Goal: Task Accomplishment & Management: Complete application form

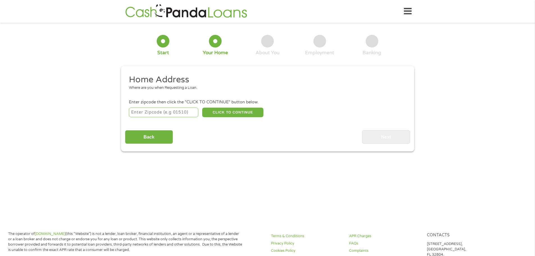
click at [173, 112] on input "number" at bounding box center [163, 113] width 69 height 10
type input "39211"
drag, startPoint x: 171, startPoint y: 112, endPoint x: 123, endPoint y: 112, distance: 48.9
click at [163, 112] on input "39211" at bounding box center [163, 113] width 69 height 10
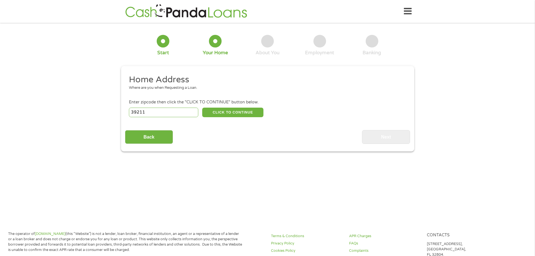
drag, startPoint x: 123, startPoint y: 112, endPoint x: 119, endPoint y: 112, distance: 3.9
click at [118, 112] on div "1 Start 2 Your Home 3 About You 4 Employment 5 Banking 6 This field is hidden w…" at bounding box center [268, 89] width 304 height 125
click at [246, 134] on div "Back Next" at bounding box center [267, 135] width 285 height 18
click at [237, 112] on button "CLICK TO CONTINUE" at bounding box center [232, 113] width 61 height 10
type input "39211"
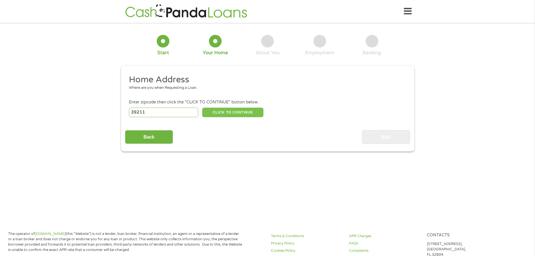
type input "[PERSON_NAME]"
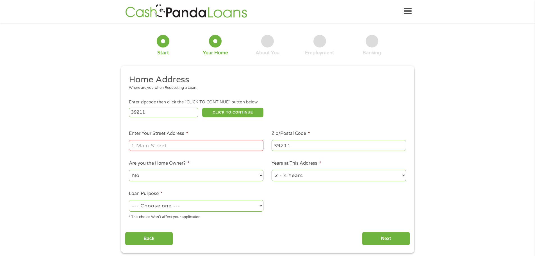
click at [189, 143] on input "Enter Your Street Address *" at bounding box center [196, 145] width 135 height 11
type input "[STREET_ADDRESS][PERSON_NAME]"
click at [175, 175] on select "No Yes" at bounding box center [196, 176] width 135 height 12
select select "yes"
click at [129, 170] on select "No Yes" at bounding box center [196, 176] width 135 height 12
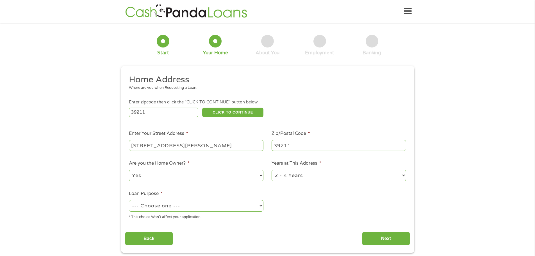
click at [184, 205] on select "--- Choose one --- Pay Bills Debt Consolidation Home Improvement Major Purchase…" at bounding box center [196, 206] width 135 height 12
select select "paybills"
click at [129, 200] on select "--- Choose one --- Pay Bills Debt Consolidation Home Improvement Major Purchase…" at bounding box center [196, 206] width 135 height 12
click at [390, 241] on input "Next" at bounding box center [386, 239] width 48 height 14
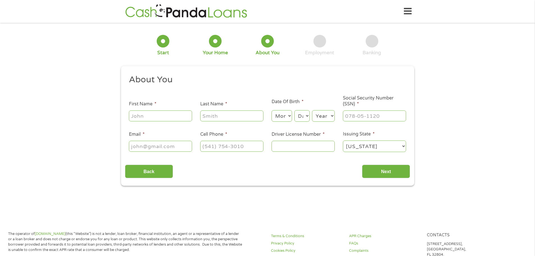
click at [161, 116] on input "First Name *" at bounding box center [160, 115] width 63 height 11
type input "[PERSON_NAME]"
type input "[US_STATE]"
type input "[PERSON_NAME][EMAIL_ADDRESS][US_STATE][DOMAIN_NAME]"
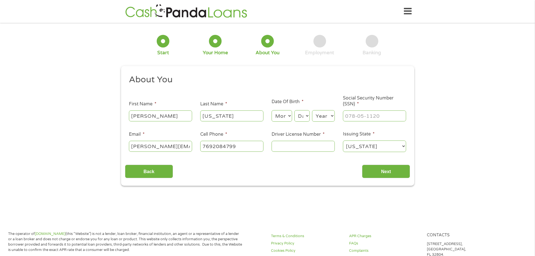
type input "[PHONE_NUMBER]"
click at [282, 117] on select "Month 1 2 3 4 5 6 7 8 9 10 11 12" at bounding box center [282, 116] width 21 height 12
select select "7"
click at [272, 110] on select "Month 1 2 3 4 5 6 7 8 9 10 11 12" at bounding box center [282, 116] width 21 height 12
click at [306, 117] on select "Day 1 2 3 4 5 6 7 8 9 10 11 12 13 14 15 16 17 18 19 20 21 22 23 24 25 26 27 28 …" at bounding box center [302, 116] width 15 height 12
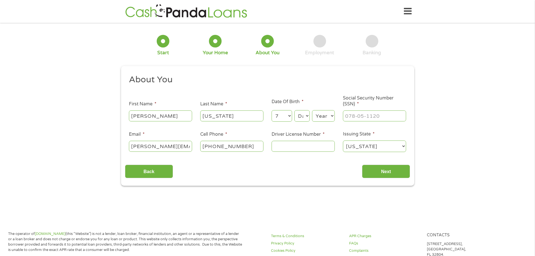
select select "28"
click at [295, 110] on select "Day 1 2 3 4 5 6 7 8 9 10 11 12 13 14 15 16 17 18 19 20 21 22 23 24 25 26 27 28 …" at bounding box center [302, 116] width 15 height 12
click at [325, 116] on select "Year [DATE] 2006 2005 2004 2003 2002 2001 2000 1999 1998 1997 1996 1995 1994 19…" at bounding box center [323, 116] width 23 height 12
select select "1970"
click at [312, 110] on select "Year [DATE] 2006 2005 2004 2003 2002 2001 2000 1999 1998 1997 1996 1995 1994 19…" at bounding box center [323, 116] width 23 height 12
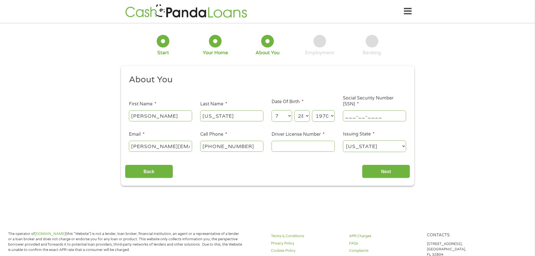
click at [352, 117] on input "___-__-____" at bounding box center [374, 115] width 63 height 11
type input "427-27-0941"
drag, startPoint x: 132, startPoint y: 146, endPoint x: 227, endPoint y: 148, distance: 94.5
click at [227, 148] on ul "About You This field is hidden when viewing the form Title * --- Choose one ---…" at bounding box center [267, 115] width 285 height 83
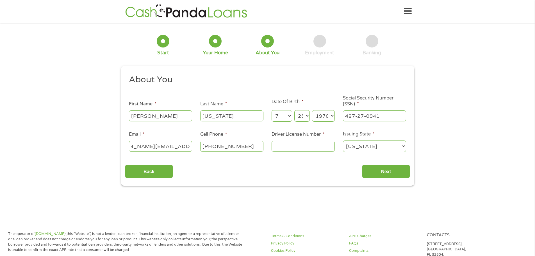
type input "t"
type input "[EMAIL_ADDRESS][DOMAIN_NAME]"
type input "[PHONE_NUMBER]"
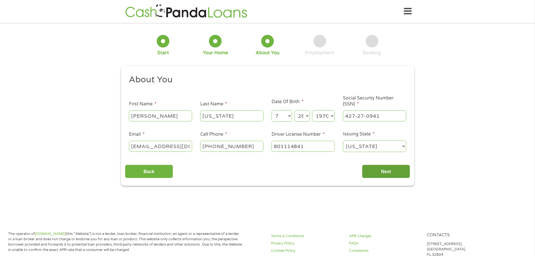
type input "801114841"
click at [386, 172] on input "Next" at bounding box center [386, 172] width 48 height 14
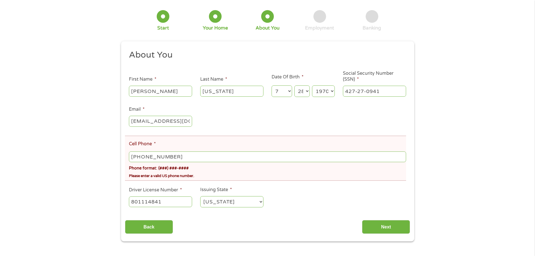
scroll to position [56, 0]
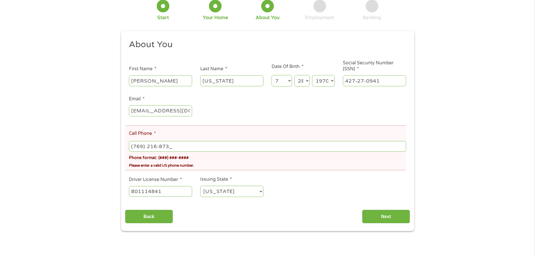
type input "[PHONE_NUMBER]"
click at [304, 171] on ul "About You This field is hidden when viewing the form Title * --- Choose one ---…" at bounding box center [267, 120] width 285 height 163
click at [319, 195] on ul "About You This field is hidden when viewing the form Title * --- Choose one ---…" at bounding box center [267, 120] width 285 height 163
click at [388, 215] on input "Next" at bounding box center [386, 217] width 48 height 14
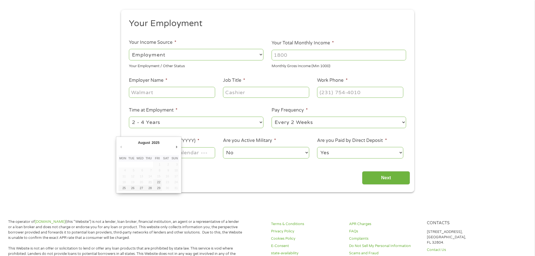
click at [152, 152] on body "Home Get Loan Offer How it works FAQs Blog Cash Loans Quick Loans Online Loans …" at bounding box center [267, 250] width 535 height 613
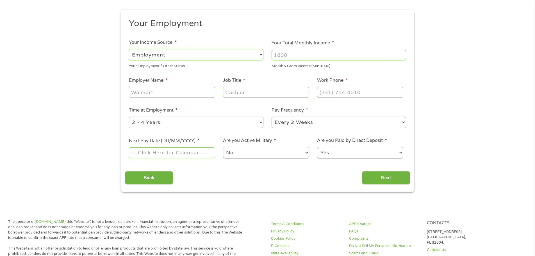
click at [152, 152] on input "Next Pay Date (DD/MM/YYYY) *" at bounding box center [172, 152] width 86 height 11
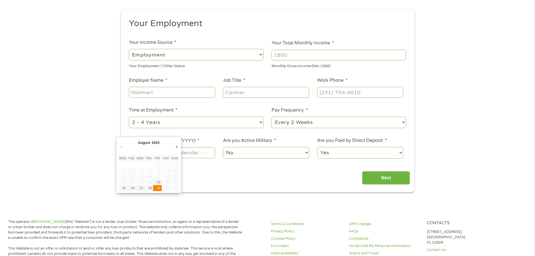
type input "[DATE]"
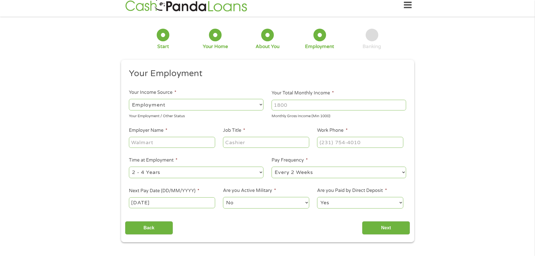
scroll to position [0, 0]
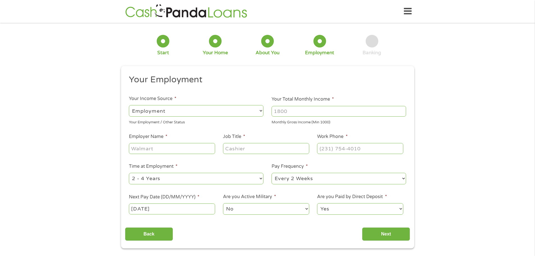
click at [171, 148] on input "Employer Name *" at bounding box center [172, 148] width 86 height 11
type input "[PERSON_NAME] Verification & Credentials Group"
type input "Manager"
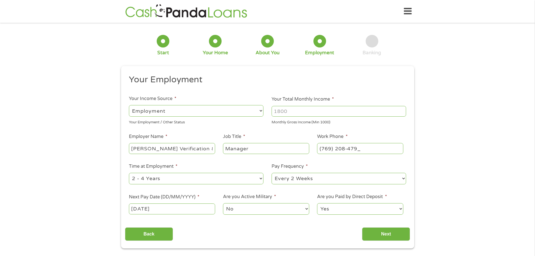
type input "[PHONE_NUMBER]"
click at [293, 108] on input "Your Total Monthly Income *" at bounding box center [339, 111] width 135 height 11
click at [293, 109] on input "Your Total Monthly Income *" at bounding box center [339, 111] width 135 height 11
type input "5000"
click at [390, 235] on input "Next" at bounding box center [386, 234] width 48 height 14
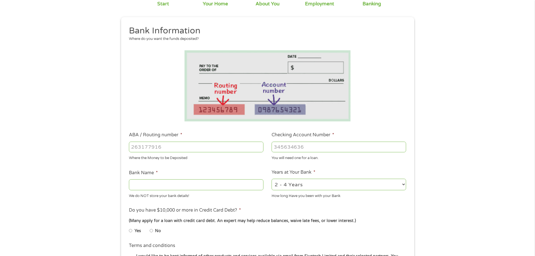
scroll to position [56, 0]
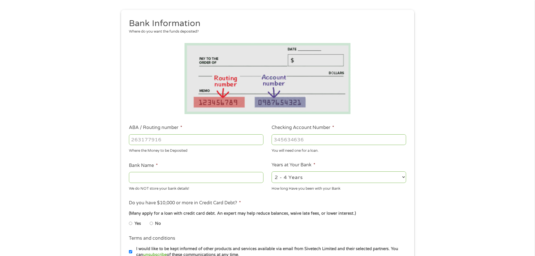
click at [160, 143] on input "ABA / Routing number *" at bounding box center [196, 139] width 135 height 11
type input "065300211"
type input "CITIZENS NATIONAL BANK"
type input "065300211"
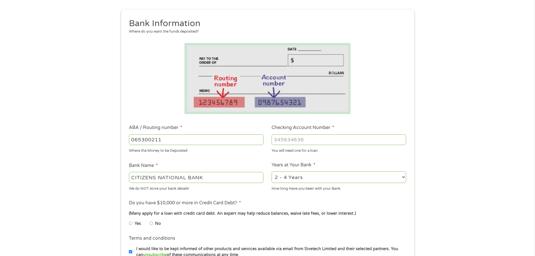
click at [295, 142] on input "Checking Account Number *" at bounding box center [339, 139] width 135 height 11
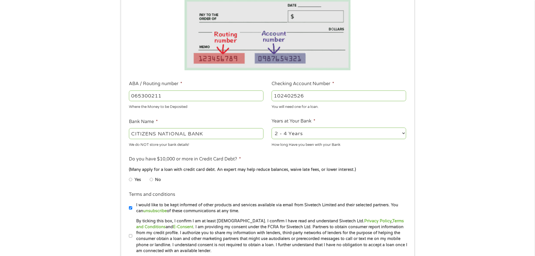
scroll to position [112, 0]
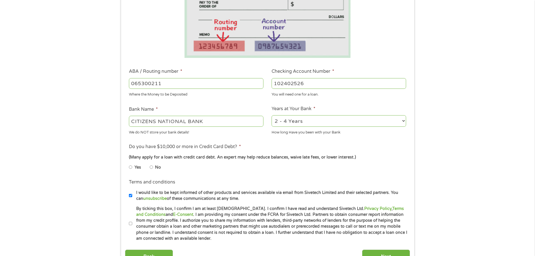
type input "102402526"
click at [152, 168] on input "No" at bounding box center [151, 167] width 3 height 9
radio input "true"
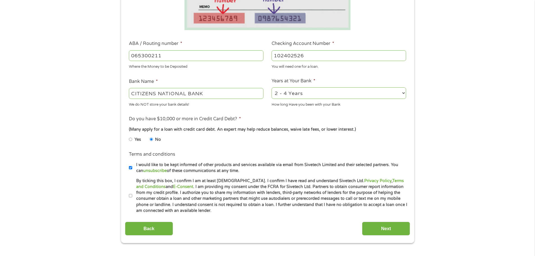
scroll to position [141, 0]
click at [132, 195] on input "By ticking this box, I confirm I am at least [DEMOGRAPHIC_DATA]. I confirm I ha…" at bounding box center [130, 195] width 3 height 9
checkbox input "true"
click at [381, 227] on input "Next" at bounding box center [386, 228] width 48 height 14
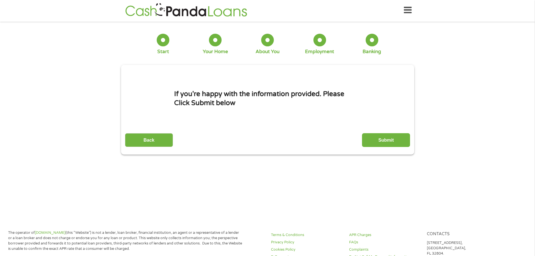
scroll to position [0, 0]
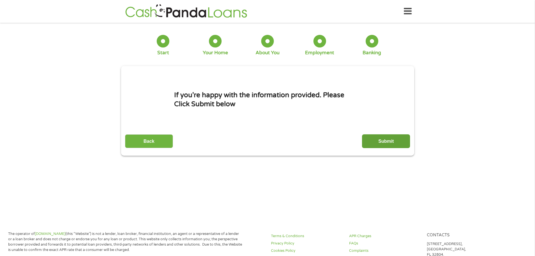
click at [386, 135] on input "Submit" at bounding box center [386, 141] width 48 height 14
